Goal: Communication & Community: Answer question/provide support

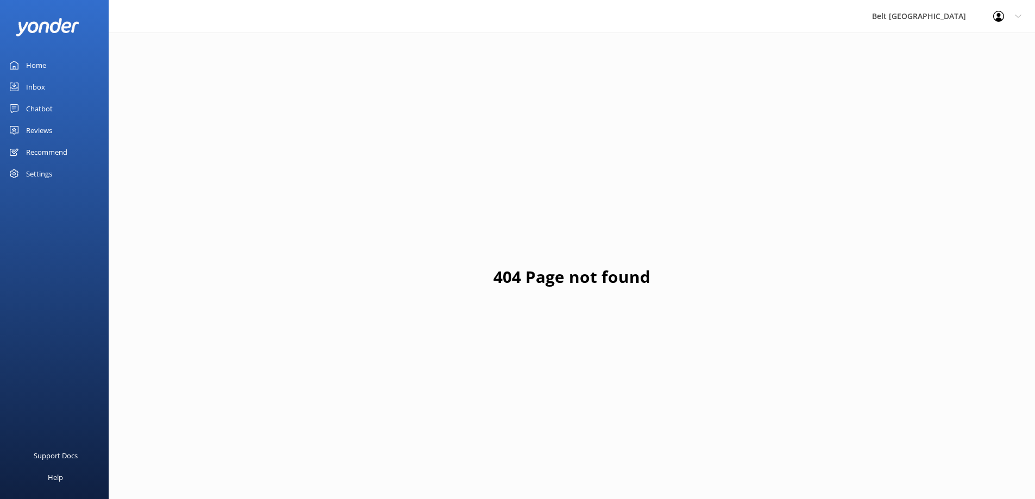
click at [30, 133] on div "Reviews" at bounding box center [39, 131] width 26 height 22
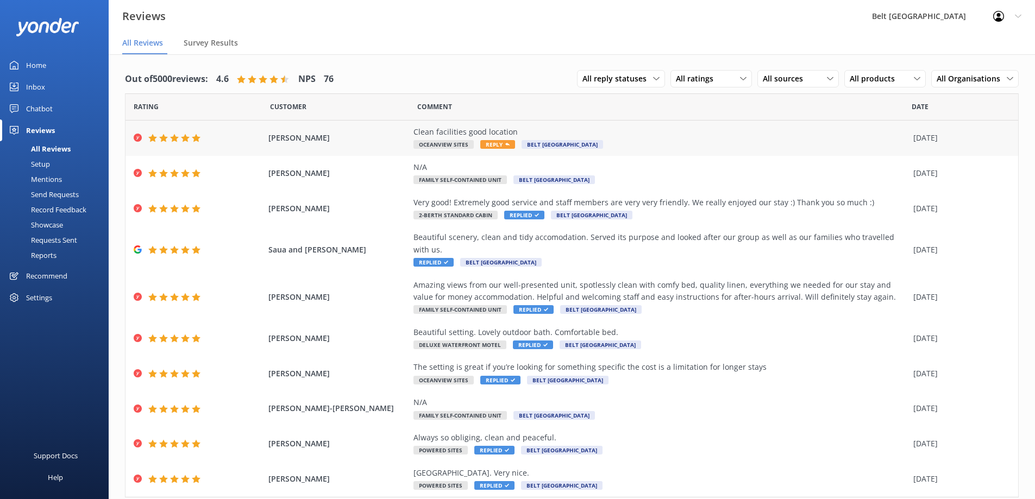
click at [630, 144] on div "Clean facilities good location Oceanview Sites Reply [GEOGRAPHIC_DATA]" at bounding box center [660, 138] width 494 height 24
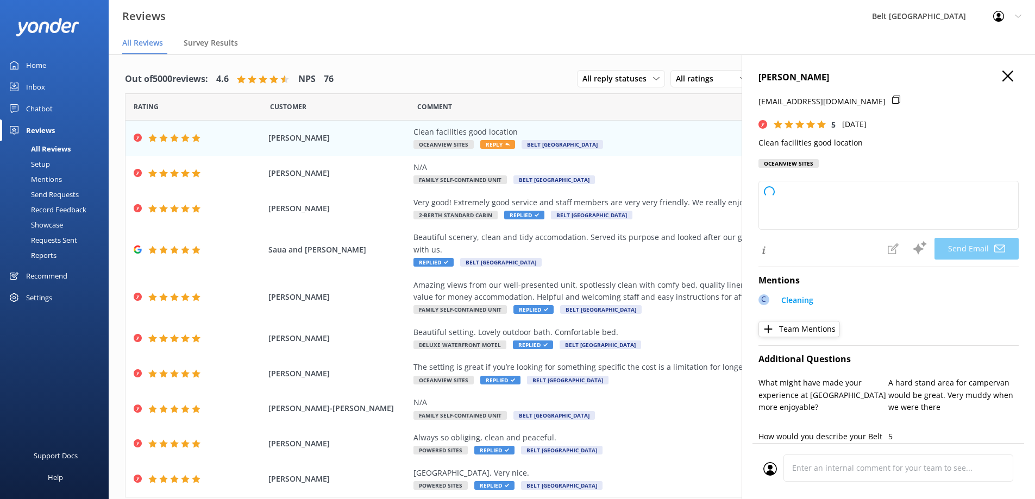
type textarea "Thank you so much for your kind words, [PERSON_NAME]! We're glad you enjoyed ou…"
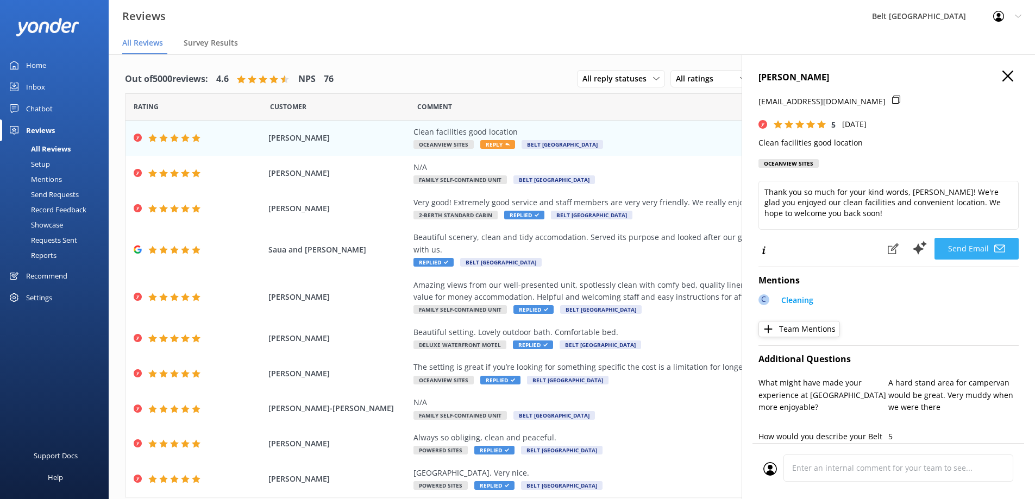
click at [957, 253] on button "Send Email" at bounding box center [976, 249] width 84 height 22
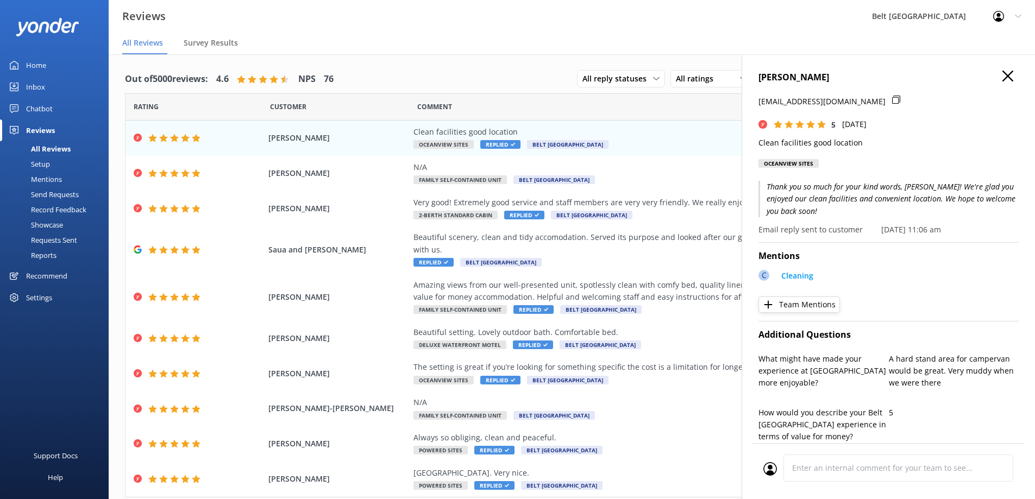
click at [1005, 76] on h4 "[PERSON_NAME]" at bounding box center [888, 78] width 260 height 14
click at [1002, 75] on use at bounding box center [1007, 76] width 11 height 11
